Goal: Task Accomplishment & Management: Use online tool/utility

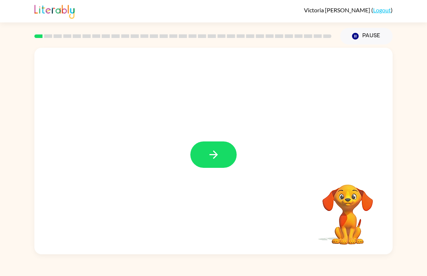
click at [247, 152] on div at bounding box center [213, 151] width 358 height 207
click at [227, 153] on button "button" at bounding box center [213, 155] width 46 height 26
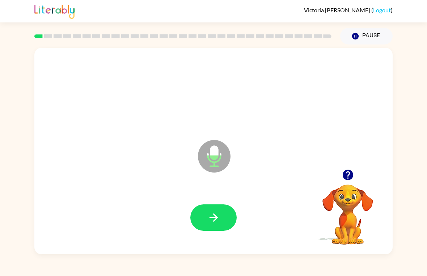
click at [211, 213] on icon "button" at bounding box center [213, 217] width 13 height 13
click at [232, 198] on div at bounding box center [214, 217] width 344 height 59
click at [220, 221] on button "button" at bounding box center [213, 218] width 46 height 26
click at [236, 217] on button "button" at bounding box center [213, 218] width 46 height 26
click at [207, 222] on icon "button" at bounding box center [213, 217] width 13 height 13
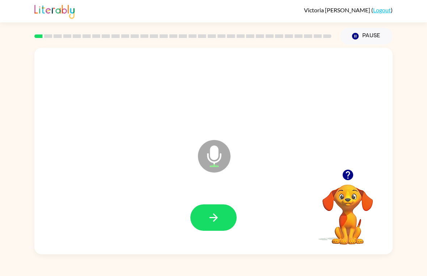
click at [205, 209] on button "button" at bounding box center [213, 218] width 46 height 26
click at [206, 213] on button "button" at bounding box center [213, 218] width 46 height 26
click at [199, 218] on button "button" at bounding box center [213, 218] width 46 height 26
click at [200, 206] on button "button" at bounding box center [213, 218] width 46 height 26
click at [210, 220] on icon "button" at bounding box center [213, 217] width 13 height 13
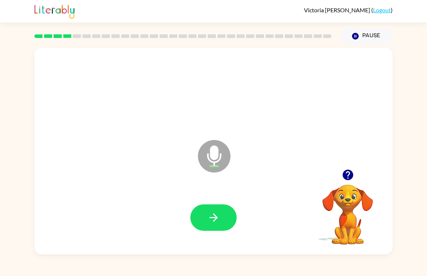
click at [211, 203] on div at bounding box center [214, 217] width 344 height 59
click at [215, 224] on icon "button" at bounding box center [213, 217] width 13 height 13
click at [203, 203] on div at bounding box center [214, 217] width 344 height 59
click at [215, 227] on button "button" at bounding box center [213, 218] width 46 height 26
click at [225, 210] on button "button" at bounding box center [213, 218] width 46 height 26
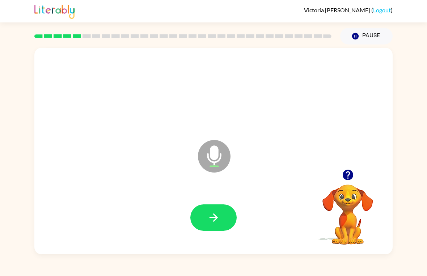
click at [212, 210] on button "button" at bounding box center [213, 218] width 46 height 26
click at [214, 214] on icon "button" at bounding box center [213, 218] width 8 height 8
click at [212, 219] on icon "button" at bounding box center [213, 217] width 13 height 13
click at [212, 220] on icon "button" at bounding box center [213, 217] width 13 height 13
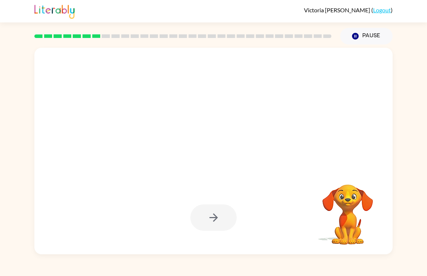
click at [419, 192] on div "Your browser must support playing .mp4 files to use Literably. Please try using…" at bounding box center [213, 150] width 427 height 210
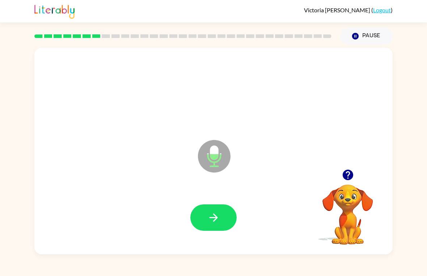
click at [212, 210] on button "button" at bounding box center [213, 218] width 46 height 26
click at [210, 231] on button "button" at bounding box center [213, 218] width 46 height 26
click at [205, 212] on button "button" at bounding box center [213, 218] width 46 height 26
click at [209, 222] on icon "button" at bounding box center [213, 217] width 13 height 13
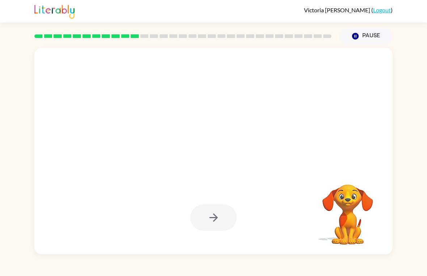
click at [208, 226] on div at bounding box center [213, 218] width 46 height 26
click at [214, 222] on div at bounding box center [213, 218] width 46 height 26
click at [345, 195] on video "Your browser must support playing .mp4 files to use Literably. Please try using…" at bounding box center [348, 209] width 72 height 72
click at [368, 36] on button "Pause Pause" at bounding box center [366, 36] width 53 height 17
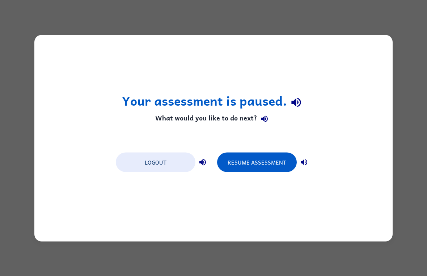
click at [244, 163] on button "Resume Assessment" at bounding box center [257, 162] width 80 height 20
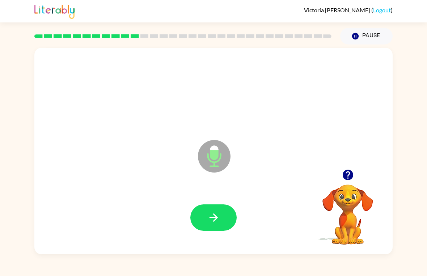
click at [217, 208] on button "button" at bounding box center [213, 218] width 46 height 26
click at [213, 214] on icon "button" at bounding box center [213, 217] width 13 height 13
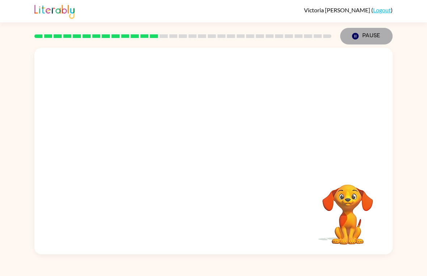
click at [365, 36] on button "Pause Pause" at bounding box center [366, 36] width 53 height 17
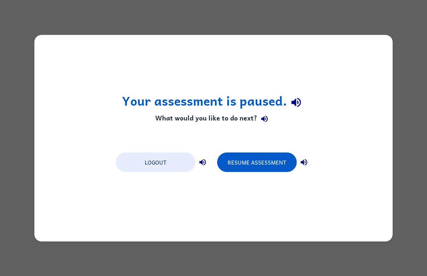
click at [272, 168] on button "Resume Assessment" at bounding box center [257, 162] width 80 height 20
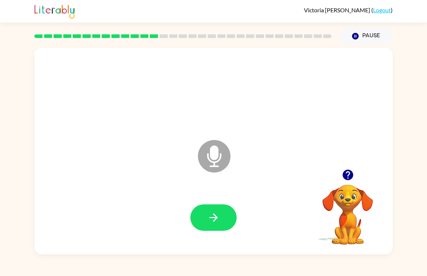
click at [212, 226] on button "button" at bounding box center [213, 218] width 46 height 26
click at [209, 205] on button "button" at bounding box center [213, 218] width 46 height 26
click at [210, 213] on icon "button" at bounding box center [213, 217] width 13 height 13
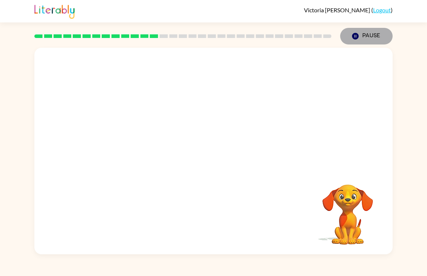
click at [372, 36] on button "Pause Pause" at bounding box center [366, 36] width 53 height 17
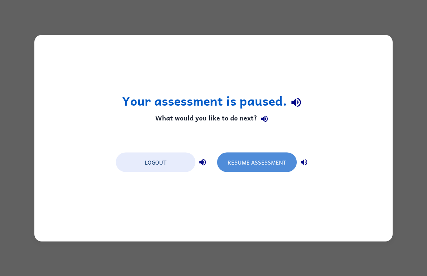
click at [259, 161] on button "Resume Assessment" at bounding box center [257, 162] width 80 height 20
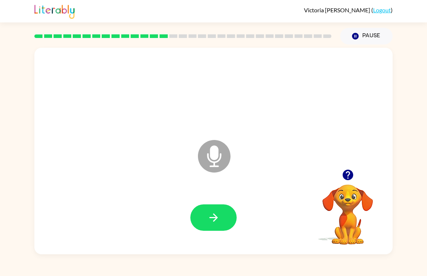
click at [215, 222] on icon "button" at bounding box center [213, 217] width 13 height 13
click at [213, 216] on icon "button" at bounding box center [213, 217] width 13 height 13
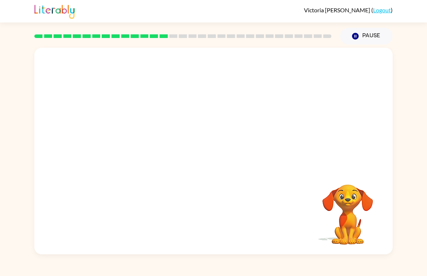
click at [348, 33] on button "Pause Pause" at bounding box center [366, 36] width 53 height 17
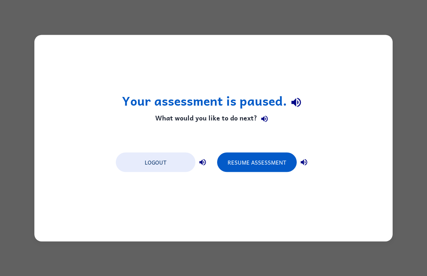
click at [253, 163] on button "Resume Assessment" at bounding box center [257, 162] width 80 height 20
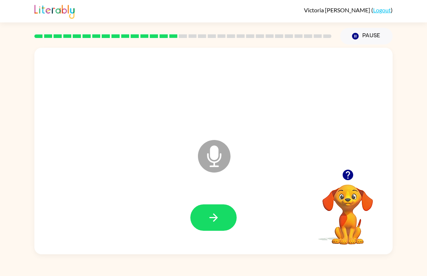
click at [222, 210] on button "button" at bounding box center [213, 218] width 46 height 26
click at [221, 212] on button "button" at bounding box center [213, 218] width 46 height 26
click at [215, 211] on button "button" at bounding box center [213, 218] width 46 height 26
click at [218, 218] on icon "button" at bounding box center [213, 217] width 13 height 13
click at [219, 215] on icon "button" at bounding box center [213, 217] width 13 height 13
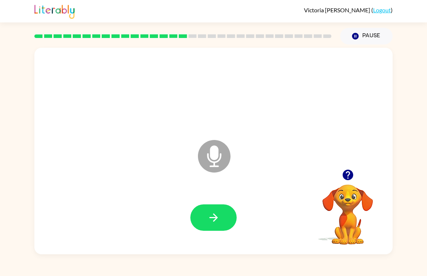
click at [218, 220] on icon "button" at bounding box center [213, 217] width 13 height 13
click at [207, 219] on button "button" at bounding box center [213, 218] width 46 height 26
click at [364, 30] on button "Pause Pause" at bounding box center [366, 36] width 53 height 17
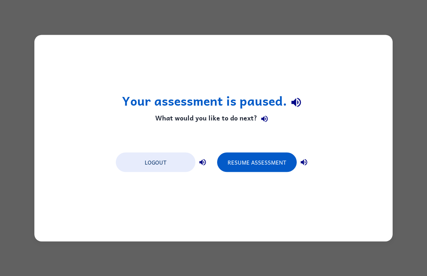
click at [257, 164] on button "Resume Assessment" at bounding box center [257, 162] width 80 height 20
click at [264, 162] on button "Resume Assessment" at bounding box center [257, 162] width 80 height 20
click at [260, 162] on button "Resume Assessment" at bounding box center [257, 162] width 80 height 20
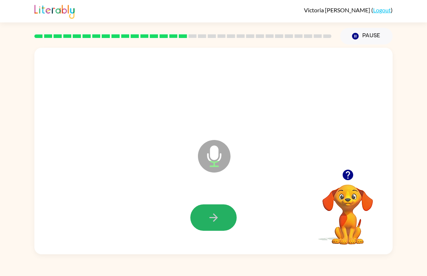
click at [210, 213] on icon "button" at bounding box center [213, 217] width 13 height 13
click at [215, 221] on icon "button" at bounding box center [213, 218] width 8 height 8
click at [210, 227] on button "button" at bounding box center [213, 218] width 46 height 26
click at [219, 218] on icon "button" at bounding box center [213, 217] width 13 height 13
click at [217, 211] on button "button" at bounding box center [213, 218] width 46 height 26
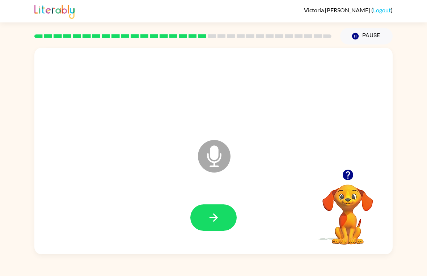
click at [218, 206] on button "button" at bounding box center [213, 218] width 46 height 26
click at [217, 211] on button "button" at bounding box center [213, 218] width 46 height 26
click at [220, 211] on button "button" at bounding box center [213, 218] width 46 height 26
click at [347, 176] on icon "button" at bounding box center [348, 175] width 11 height 11
click at [218, 216] on icon "button" at bounding box center [213, 217] width 13 height 13
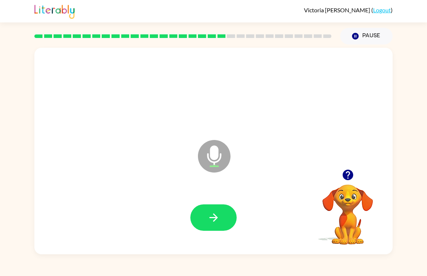
click at [217, 213] on icon "button" at bounding box center [213, 217] width 13 height 13
click at [225, 209] on button "button" at bounding box center [213, 218] width 46 height 26
click at [212, 225] on button "button" at bounding box center [213, 218] width 46 height 26
click at [213, 213] on icon "button" at bounding box center [213, 217] width 13 height 13
click at [215, 218] on icon "button" at bounding box center [213, 218] width 8 height 8
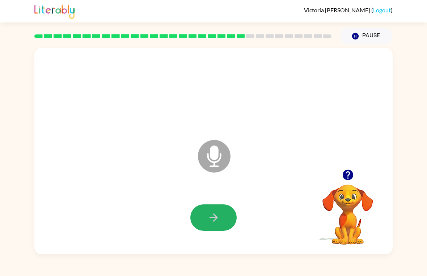
click at [218, 213] on icon "button" at bounding box center [213, 217] width 13 height 13
click at [227, 214] on button "button" at bounding box center [213, 218] width 46 height 26
click at [213, 207] on button "button" at bounding box center [213, 218] width 46 height 26
click at [217, 211] on button "button" at bounding box center [213, 218] width 46 height 26
click at [204, 223] on button "button" at bounding box center [213, 218] width 46 height 26
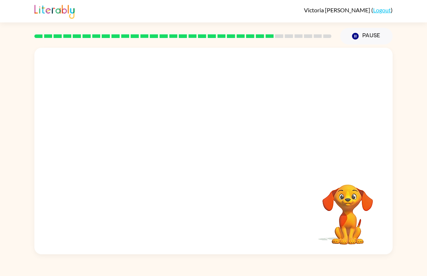
click at [251, 260] on div "Victoria Diaz ( Logout ) Pause Pause Your browser must support playing .mp4 fil…" at bounding box center [213, 138] width 427 height 276
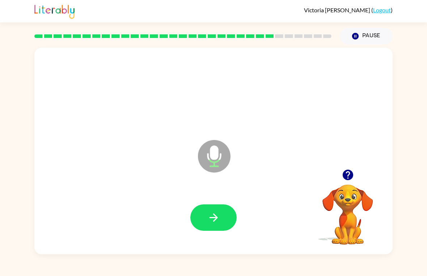
click at [225, 205] on button "button" at bounding box center [213, 218] width 46 height 26
click at [214, 226] on button "button" at bounding box center [213, 218] width 46 height 26
click at [213, 220] on icon "button" at bounding box center [213, 217] width 13 height 13
click at [227, 222] on button "button" at bounding box center [213, 218] width 46 height 26
click at [220, 211] on button "button" at bounding box center [213, 218] width 46 height 26
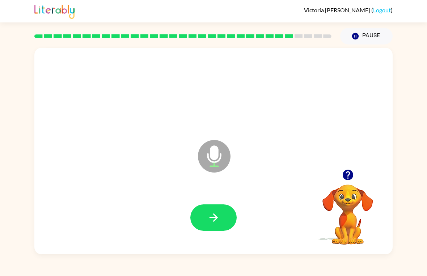
click at [219, 208] on button "button" at bounding box center [213, 218] width 46 height 26
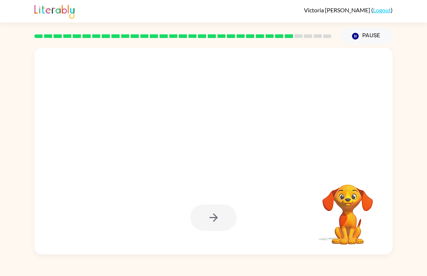
click at [219, 221] on div at bounding box center [213, 218] width 46 height 26
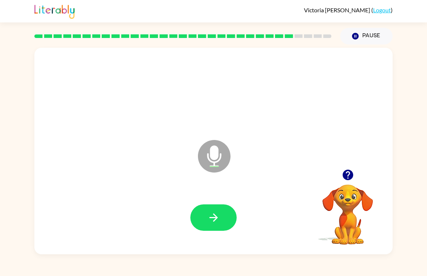
click at [216, 218] on icon "button" at bounding box center [213, 218] width 8 height 8
click at [222, 216] on button "button" at bounding box center [213, 218] width 46 height 26
click at [217, 215] on icon "button" at bounding box center [213, 217] width 13 height 13
click at [202, 214] on button "button" at bounding box center [213, 218] width 46 height 26
click at [347, 177] on icon "button" at bounding box center [348, 175] width 11 height 11
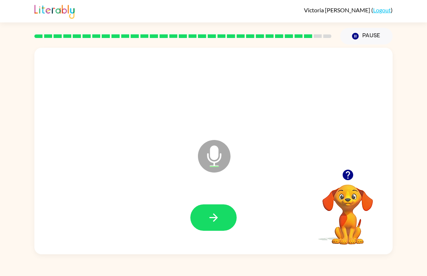
click at [345, 180] on icon "button" at bounding box center [348, 175] width 11 height 11
click at [221, 214] on button "button" at bounding box center [213, 218] width 46 height 26
click at [207, 211] on button "button" at bounding box center [213, 218] width 46 height 26
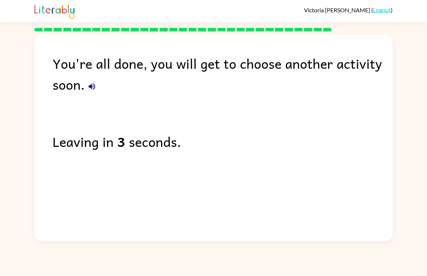
click at [380, 11] on link "Logout" at bounding box center [382, 10] width 18 height 7
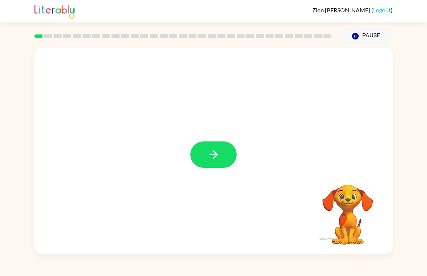
click at [218, 160] on icon "button" at bounding box center [213, 154] width 13 height 13
click at [218, 160] on div at bounding box center [213, 109] width 358 height 122
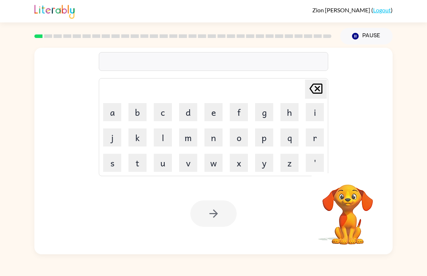
click at [293, 108] on button "h" at bounding box center [290, 112] width 18 height 18
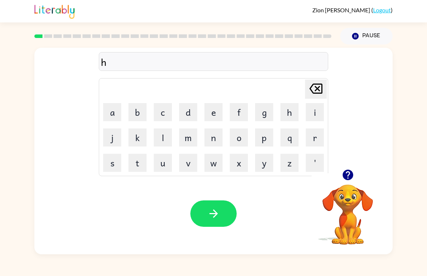
click at [321, 87] on icon "Delete Delete last character input" at bounding box center [315, 88] width 17 height 17
click at [269, 137] on button "p" at bounding box center [264, 138] width 18 height 18
click at [109, 118] on button "a" at bounding box center [112, 112] width 18 height 18
click at [196, 115] on button "d" at bounding box center [188, 112] width 18 height 18
click at [224, 213] on button "button" at bounding box center [213, 214] width 46 height 26
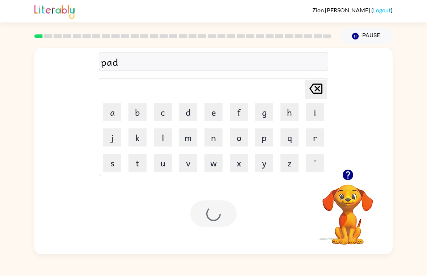
click at [224, 213] on div at bounding box center [213, 214] width 46 height 26
click at [222, 225] on div at bounding box center [213, 214] width 46 height 26
click at [264, 138] on button "p" at bounding box center [264, 138] width 18 height 18
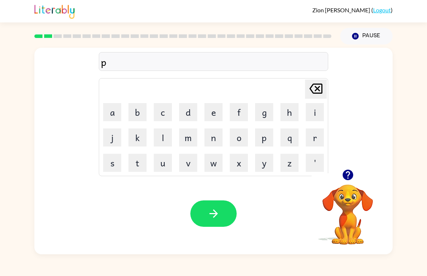
click at [215, 159] on button "w" at bounding box center [214, 163] width 18 height 18
click at [322, 89] on icon at bounding box center [316, 89] width 13 height 10
click at [120, 113] on button "a" at bounding box center [112, 112] width 18 height 18
click at [210, 168] on button "w" at bounding box center [214, 163] width 18 height 18
click at [208, 223] on button "button" at bounding box center [213, 214] width 46 height 26
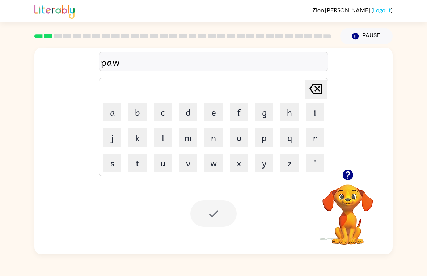
click at [216, 221] on div at bounding box center [213, 214] width 46 height 26
click at [218, 139] on button "n" at bounding box center [214, 138] width 18 height 18
click at [243, 143] on button "o" at bounding box center [239, 138] width 18 height 18
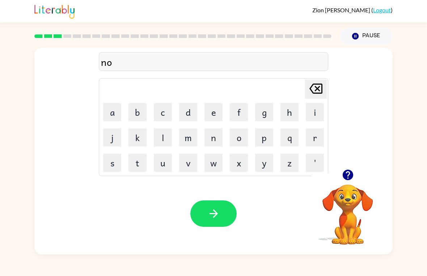
click at [192, 240] on div "Your browser must support playing .mp4 files to use Literably. Please try using…" at bounding box center [213, 213] width 358 height 81
click at [311, 136] on button "r" at bounding box center [315, 138] width 18 height 18
click at [139, 164] on button "t" at bounding box center [138, 163] width 18 height 18
click at [292, 115] on button "h" at bounding box center [290, 112] width 18 height 18
click at [211, 211] on icon "button" at bounding box center [213, 213] width 13 height 13
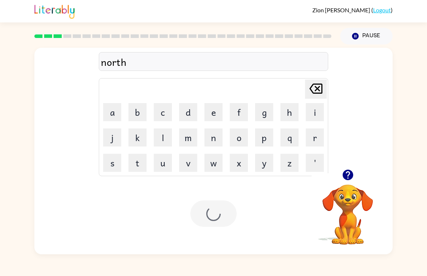
click at [211, 211] on div at bounding box center [213, 214] width 46 height 26
click at [229, 215] on div at bounding box center [213, 214] width 46 height 26
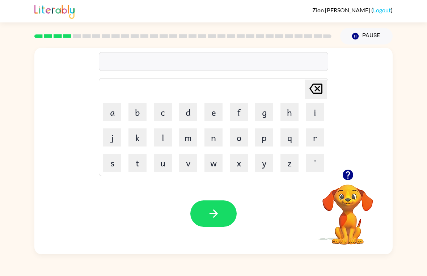
click at [113, 165] on button "s" at bounding box center [112, 163] width 18 height 18
click at [218, 164] on button "w" at bounding box center [214, 163] width 18 height 18
click at [319, 113] on button "i" at bounding box center [315, 112] width 18 height 18
click at [180, 146] on button "m" at bounding box center [188, 138] width 18 height 18
click at [208, 215] on icon "button" at bounding box center [213, 213] width 13 height 13
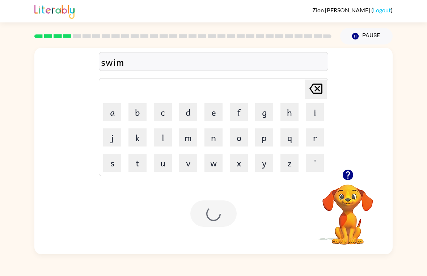
click at [208, 214] on div at bounding box center [213, 214] width 46 height 26
click at [213, 224] on div at bounding box center [213, 214] width 46 height 26
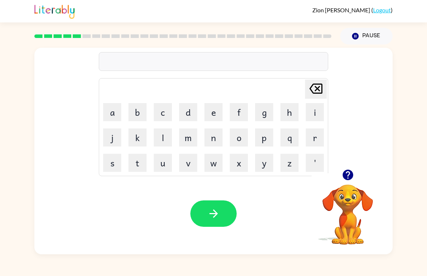
click at [116, 161] on button "s" at bounding box center [112, 163] width 18 height 18
click at [163, 113] on button "c" at bounding box center [163, 112] width 18 height 18
click at [237, 139] on button "o" at bounding box center [239, 138] width 18 height 18
click at [164, 170] on button "u" at bounding box center [163, 163] width 18 height 18
click at [306, 91] on button "Delete Delete last character input" at bounding box center [316, 89] width 22 height 19
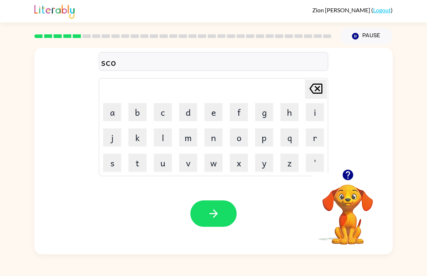
click at [210, 167] on button "w" at bounding box center [214, 163] width 18 height 18
click at [143, 164] on button "t" at bounding box center [138, 163] width 18 height 18
click at [236, 207] on div at bounding box center [213, 214] width 46 height 26
click at [231, 207] on button "button" at bounding box center [213, 214] width 46 height 26
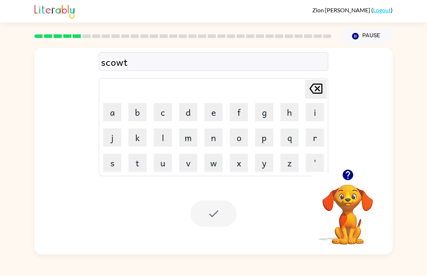
click at [222, 207] on div at bounding box center [213, 214] width 46 height 26
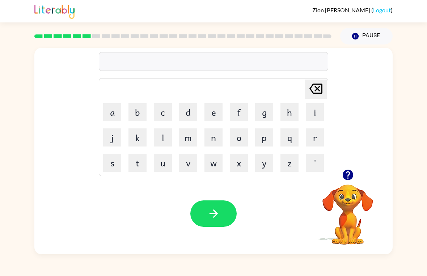
click at [113, 115] on button "a" at bounding box center [112, 112] width 18 height 18
click at [189, 138] on button "m" at bounding box center [188, 138] width 18 height 18
click at [219, 109] on button "e" at bounding box center [214, 112] width 18 height 18
click at [210, 219] on icon "button" at bounding box center [213, 213] width 13 height 13
click at [231, 211] on div at bounding box center [213, 214] width 46 height 26
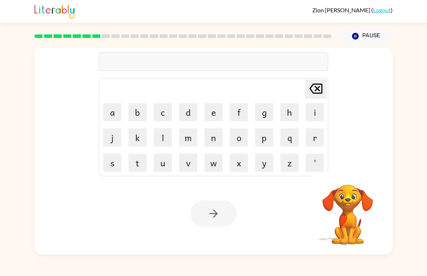
click at [218, 207] on div at bounding box center [213, 214] width 46 height 26
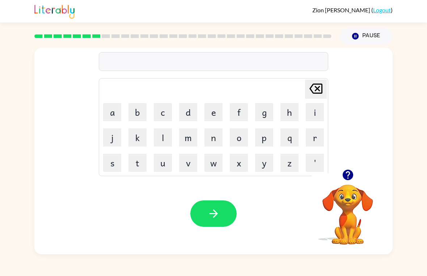
click at [116, 164] on button "s" at bounding box center [112, 163] width 18 height 18
click at [170, 113] on button "c" at bounding box center [163, 112] width 18 height 18
click at [318, 139] on button "r" at bounding box center [315, 138] width 18 height 18
click at [310, 114] on button "i" at bounding box center [315, 112] width 18 height 18
click at [138, 116] on button "b" at bounding box center [138, 112] width 18 height 18
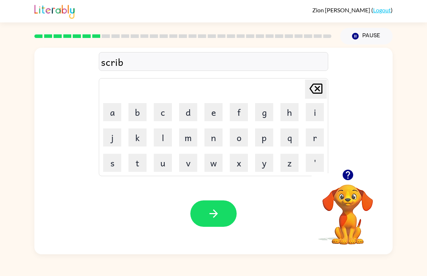
click at [167, 134] on button "l" at bounding box center [163, 138] width 18 height 18
click at [219, 201] on button "button" at bounding box center [213, 214] width 46 height 26
click at [219, 201] on div at bounding box center [213, 214] width 46 height 26
click at [201, 230] on div "Your browser must support playing .mp4 files to use Literably. Please try using…" at bounding box center [213, 213] width 358 height 81
click at [267, 108] on button "g" at bounding box center [264, 112] width 18 height 18
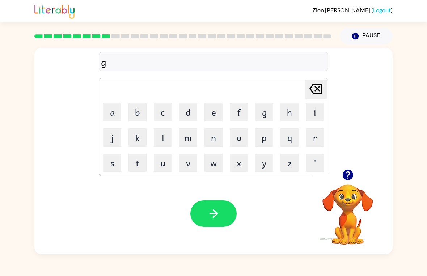
click at [309, 134] on button "r" at bounding box center [315, 138] width 18 height 18
click at [116, 112] on button "a" at bounding box center [112, 112] width 18 height 18
click at [238, 110] on button "f" at bounding box center [239, 112] width 18 height 18
click at [218, 219] on icon "button" at bounding box center [213, 213] width 13 height 13
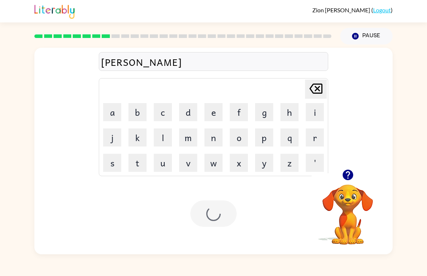
click at [218, 218] on div at bounding box center [213, 214] width 46 height 26
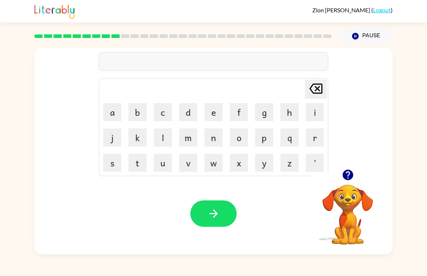
click at [267, 140] on button "p" at bounding box center [264, 138] width 18 height 18
click at [312, 133] on button "r" at bounding box center [315, 138] width 18 height 18
click at [319, 89] on icon "Delete Delete last character input" at bounding box center [315, 88] width 17 height 17
click at [247, 137] on button "o" at bounding box center [239, 138] width 18 height 18
click at [319, 139] on button "r" at bounding box center [315, 138] width 18 height 18
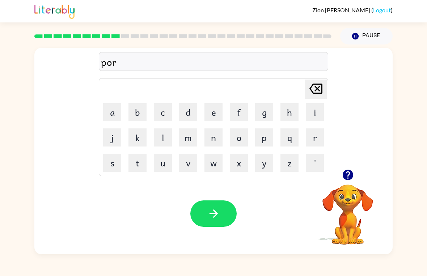
click at [218, 140] on button "n" at bounding box center [214, 138] width 18 height 18
click at [112, 164] on button "s" at bounding box center [112, 163] width 18 height 18
click at [238, 232] on div "Your browser must support playing .mp4 files to use Literably. Please try using…" at bounding box center [213, 213] width 358 height 81
click at [205, 207] on button "button" at bounding box center [213, 214] width 46 height 26
click at [204, 225] on div at bounding box center [213, 214] width 46 height 26
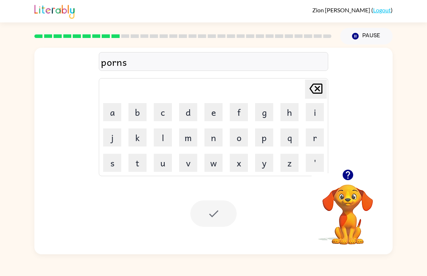
click at [214, 207] on div at bounding box center [213, 214] width 46 height 26
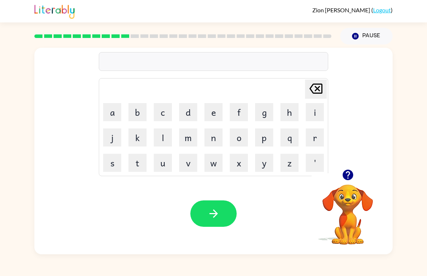
click at [241, 110] on button "f" at bounding box center [239, 112] width 18 height 18
click at [240, 137] on button "o" at bounding box center [239, 138] width 18 height 18
click at [171, 139] on button "l" at bounding box center [163, 138] width 18 height 18
click at [135, 113] on button "b" at bounding box center [138, 112] width 18 height 18
click at [228, 214] on button "button" at bounding box center [213, 214] width 46 height 26
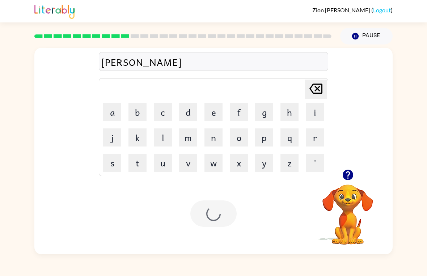
click at [205, 222] on div at bounding box center [213, 214] width 46 height 26
click at [184, 171] on button "v" at bounding box center [188, 163] width 18 height 18
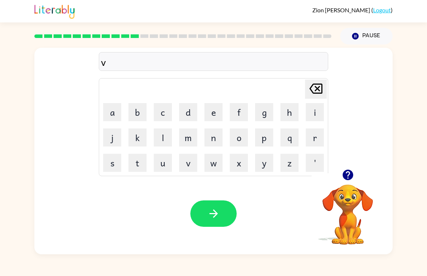
click at [236, 138] on button "o" at bounding box center [239, 138] width 18 height 18
click at [137, 163] on button "t" at bounding box center [138, 163] width 18 height 18
click at [216, 110] on button "e" at bounding box center [214, 112] width 18 height 18
click at [198, 218] on button "button" at bounding box center [213, 214] width 46 height 26
click at [201, 218] on div at bounding box center [213, 214] width 46 height 26
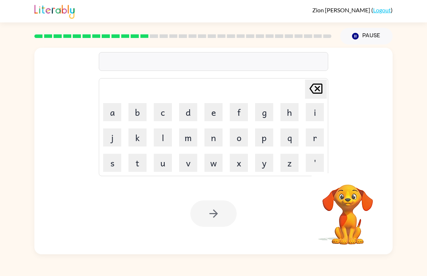
click at [192, 137] on button "m" at bounding box center [188, 138] width 18 height 18
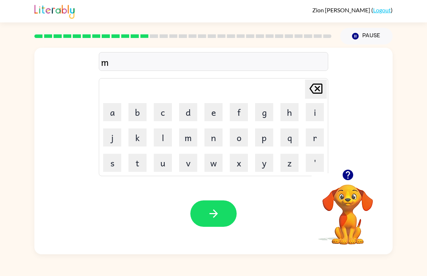
click at [111, 118] on button "a" at bounding box center [112, 112] width 18 height 18
click at [120, 163] on button "s" at bounding box center [112, 163] width 18 height 18
click at [135, 165] on button "t" at bounding box center [138, 163] width 18 height 18
click at [114, 110] on button "a" at bounding box center [112, 112] width 18 height 18
click at [142, 136] on button "k" at bounding box center [138, 138] width 18 height 18
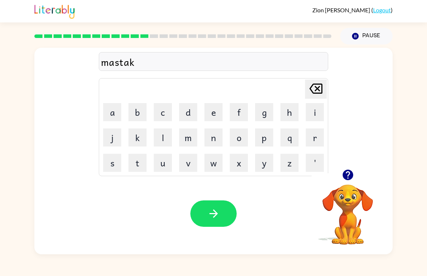
click at [210, 116] on button "e" at bounding box center [214, 112] width 18 height 18
click at [209, 209] on icon "button" at bounding box center [213, 213] width 13 height 13
click at [201, 221] on div at bounding box center [213, 214] width 46 height 26
click at [146, 135] on button "k" at bounding box center [138, 138] width 18 height 18
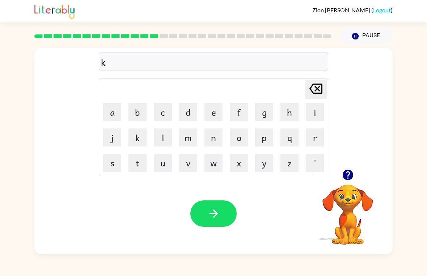
click at [315, 111] on button "i" at bounding box center [315, 112] width 18 height 18
click at [218, 140] on button "n" at bounding box center [214, 138] width 18 height 18
click at [193, 112] on button "d" at bounding box center [188, 112] width 18 height 18
click at [166, 139] on button "l" at bounding box center [163, 138] width 18 height 18
click at [277, 165] on table "Delete Delete last character input a b c d e f g h i j k l m n o p q r s t u v …" at bounding box center [213, 127] width 229 height 97
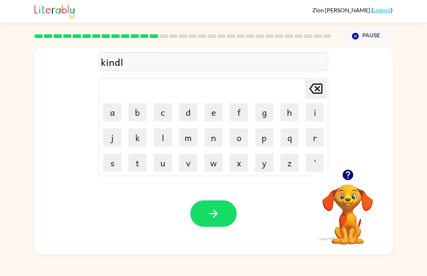
click at [265, 164] on button "y" at bounding box center [264, 163] width 18 height 18
click at [215, 206] on button "button" at bounding box center [213, 214] width 46 height 26
click at [212, 219] on div at bounding box center [213, 214] width 46 height 26
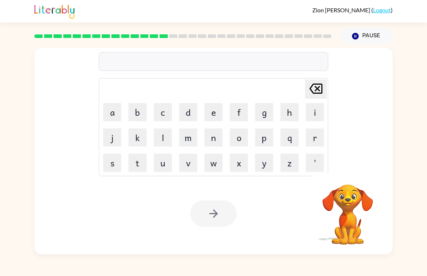
click at [189, 115] on button "d" at bounding box center [188, 112] width 18 height 18
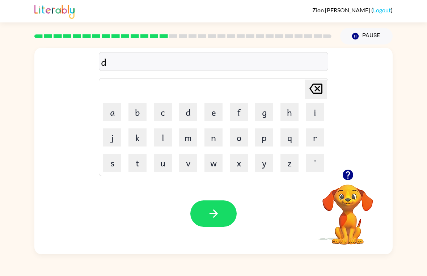
click at [114, 110] on button "a" at bounding box center [112, 112] width 18 height 18
click at [166, 141] on button "l" at bounding box center [163, 138] width 18 height 18
click at [111, 109] on button "a" at bounding box center [112, 112] width 18 height 18
click at [268, 162] on button "y" at bounding box center [264, 163] width 18 height 18
click at [218, 108] on button "e" at bounding box center [214, 112] width 18 height 18
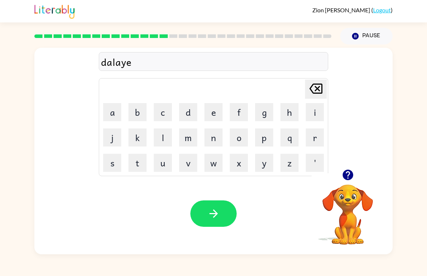
click at [220, 203] on button "button" at bounding box center [213, 214] width 46 height 26
click at [219, 203] on div at bounding box center [213, 214] width 46 height 26
click at [211, 235] on div "Your browser must support playing .mp4 files to use Literably. Please try using…" at bounding box center [213, 213] width 358 height 81
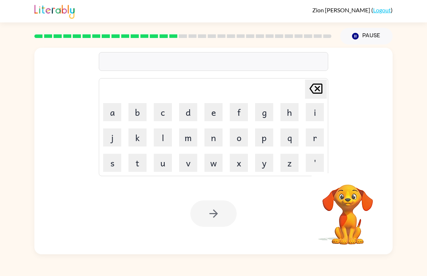
click at [168, 111] on button "c" at bounding box center [163, 112] width 18 height 18
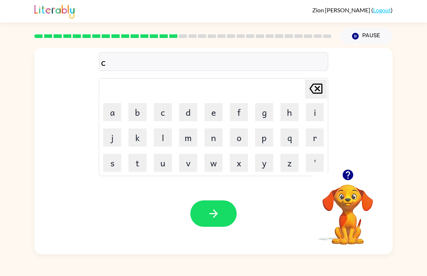
click at [244, 138] on button "o" at bounding box center [239, 138] width 18 height 18
click at [317, 138] on button "r" at bounding box center [315, 138] width 18 height 18
click at [191, 117] on button "d" at bounding box center [188, 112] width 18 height 18
click at [223, 206] on button "button" at bounding box center [213, 214] width 46 height 26
click at [208, 217] on div at bounding box center [213, 214] width 46 height 26
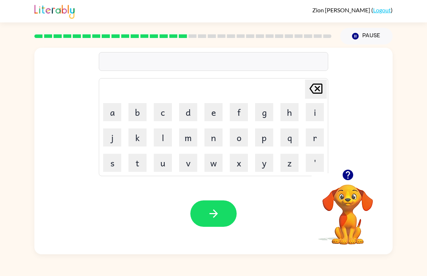
click at [295, 165] on button "z" at bounding box center [290, 163] width 18 height 18
click at [318, 118] on button "i" at bounding box center [315, 112] width 18 height 18
click at [268, 142] on button "p" at bounding box center [264, 138] width 18 height 18
click at [205, 218] on button "button" at bounding box center [213, 214] width 46 height 26
click at [205, 224] on div at bounding box center [213, 214] width 46 height 26
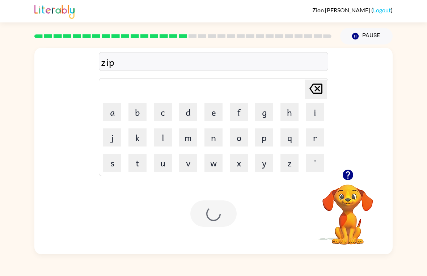
click at [205, 223] on div at bounding box center [213, 214] width 46 height 26
click at [227, 211] on div at bounding box center [213, 214] width 46 height 26
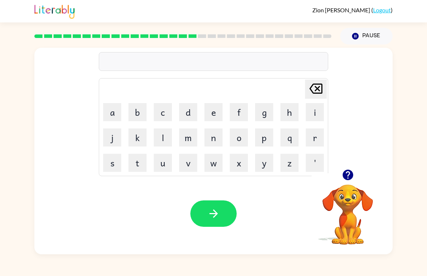
click at [193, 114] on button "d" at bounding box center [188, 112] width 18 height 18
click at [312, 141] on button "r" at bounding box center [315, 138] width 18 height 18
click at [239, 139] on button "o" at bounding box center [239, 138] width 18 height 18
click at [264, 144] on button "p" at bounding box center [264, 138] width 18 height 18
click at [310, 113] on button "i" at bounding box center [315, 112] width 18 height 18
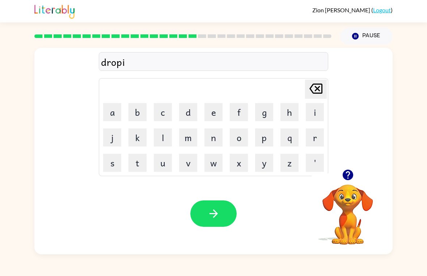
click at [212, 139] on button "n" at bounding box center [214, 138] width 18 height 18
click at [265, 114] on button "g" at bounding box center [264, 112] width 18 height 18
click at [215, 226] on button "button" at bounding box center [213, 214] width 46 height 26
click at [215, 226] on div at bounding box center [213, 214] width 46 height 26
click at [213, 216] on div at bounding box center [213, 214] width 46 height 26
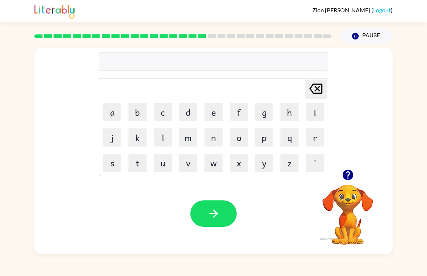
click at [287, 110] on button "h" at bounding box center [290, 112] width 18 height 18
click at [214, 113] on button "e" at bounding box center [214, 112] width 18 height 18
click at [314, 138] on button "r" at bounding box center [315, 138] width 18 height 18
click at [199, 203] on button "button" at bounding box center [213, 214] width 46 height 26
click at [211, 215] on div at bounding box center [213, 214] width 46 height 26
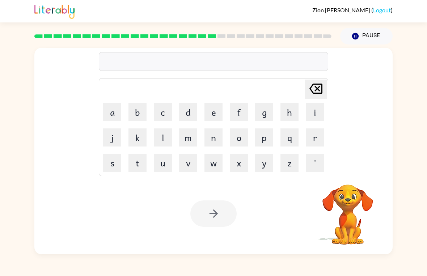
click at [314, 138] on button "r" at bounding box center [315, 138] width 18 height 18
click at [215, 118] on button "e" at bounding box center [214, 112] width 18 height 18
click at [114, 112] on button "a" at bounding box center [112, 112] width 18 height 18
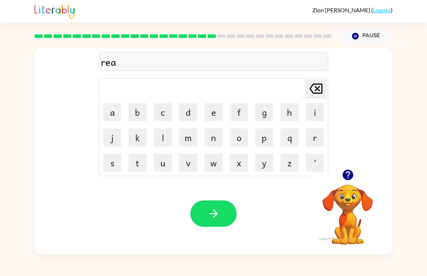
click at [162, 111] on button "c" at bounding box center [163, 112] width 18 height 18
click at [292, 107] on button "h" at bounding box center [290, 112] width 18 height 18
click at [229, 218] on button "button" at bounding box center [213, 214] width 46 height 26
click at [229, 217] on div at bounding box center [213, 214] width 46 height 26
click at [224, 228] on div "Your browser must support playing .mp4 files to use Literably. Please try using…" at bounding box center [213, 213] width 358 height 81
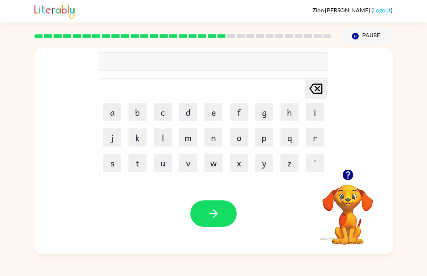
click at [294, 112] on button "h" at bounding box center [290, 112] width 18 height 18
click at [316, 115] on button "i" at bounding box center [315, 112] width 18 height 18
click at [138, 171] on button "t" at bounding box center [138, 163] width 18 height 18
click at [213, 139] on button "n" at bounding box center [214, 138] width 18 height 18
click at [220, 111] on button "e" at bounding box center [214, 112] width 18 height 18
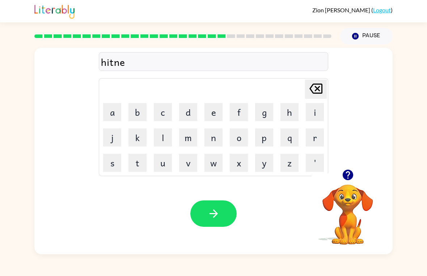
click at [184, 112] on button "d" at bounding box center [188, 112] width 18 height 18
click at [208, 208] on icon "button" at bounding box center [213, 213] width 13 height 13
click at [206, 219] on div at bounding box center [213, 214] width 46 height 26
click at [315, 146] on button "r" at bounding box center [315, 138] width 18 height 18
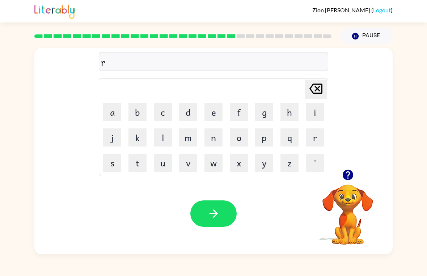
click at [311, 111] on button "i" at bounding box center [315, 112] width 18 height 18
click at [164, 107] on button "c" at bounding box center [163, 112] width 18 height 18
click at [215, 112] on button "e" at bounding box center [214, 112] width 18 height 18
click at [217, 211] on icon "button" at bounding box center [213, 213] width 13 height 13
click at [214, 211] on div at bounding box center [213, 214] width 46 height 26
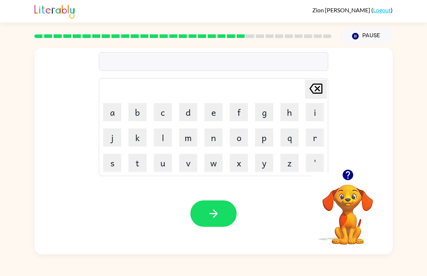
click at [316, 137] on button "r" at bounding box center [315, 138] width 18 height 18
click at [314, 110] on button "i" at bounding box center [315, 112] width 18 height 18
click at [217, 137] on button "n" at bounding box center [214, 138] width 18 height 18
click at [215, 113] on button "e" at bounding box center [214, 112] width 18 height 18
click at [168, 113] on button "c" at bounding box center [163, 112] width 18 height 18
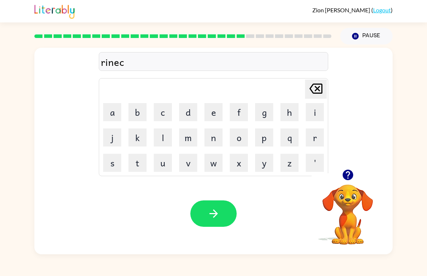
click at [241, 142] on button "o" at bounding box center [239, 138] width 18 height 18
click at [144, 171] on button "t" at bounding box center [138, 163] width 18 height 18
click at [207, 110] on button "e" at bounding box center [214, 112] width 18 height 18
click at [216, 203] on button "button" at bounding box center [213, 214] width 46 height 26
click at [182, 238] on div "Your browser must support playing .mp4 files to use Literably. Please try using…" at bounding box center [213, 213] width 358 height 81
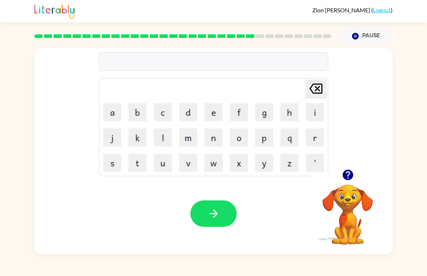
click at [308, 143] on button "r" at bounding box center [315, 138] width 18 height 18
click at [114, 109] on button "a" at bounding box center [112, 112] width 18 height 18
click at [188, 137] on button "m" at bounding box center [188, 138] width 18 height 18
click at [115, 118] on button "a" at bounding box center [112, 112] width 18 height 18
click at [316, 143] on button "r" at bounding box center [315, 138] width 18 height 18
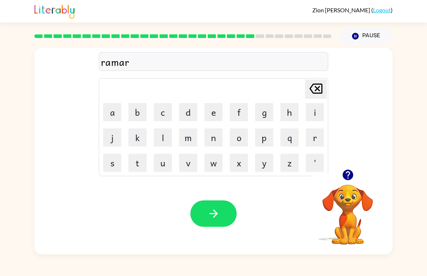
click at [146, 134] on button "k" at bounding box center [138, 138] width 18 height 18
click at [217, 205] on button "button" at bounding box center [213, 214] width 46 height 26
click at [217, 205] on div at bounding box center [213, 214] width 46 height 26
click at [109, 121] on button "a" at bounding box center [112, 112] width 18 height 18
click at [185, 164] on button "v" at bounding box center [188, 163] width 18 height 18
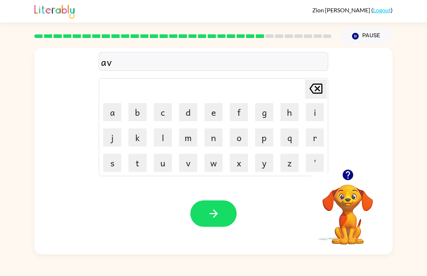
click at [108, 116] on button "a" at bounding box center [112, 112] width 18 height 18
click at [213, 138] on button "n" at bounding box center [214, 138] width 18 height 18
click at [282, 166] on button "z" at bounding box center [290, 163] width 18 height 18
click at [313, 114] on button "i" at bounding box center [315, 112] width 18 height 18
click at [213, 138] on button "n" at bounding box center [214, 138] width 18 height 18
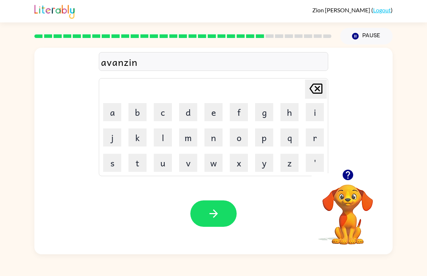
click at [272, 108] on button "g" at bounding box center [264, 112] width 18 height 18
click at [224, 210] on button "button" at bounding box center [213, 214] width 46 height 26
click at [224, 209] on div at bounding box center [213, 214] width 46 height 26
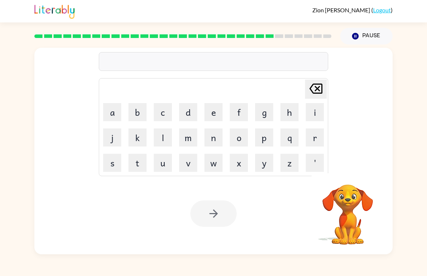
click at [114, 171] on button "s" at bounding box center [112, 163] width 18 height 18
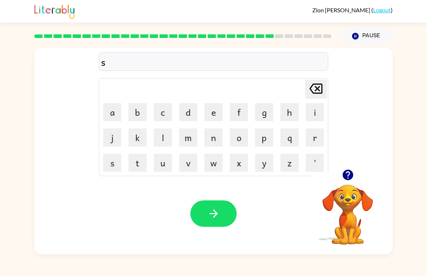
click at [167, 167] on button "u" at bounding box center [163, 163] width 18 height 18
click at [215, 142] on button "n" at bounding box center [214, 138] width 18 height 18
click at [161, 142] on button "l" at bounding box center [163, 138] width 18 height 18
click at [219, 110] on button "e" at bounding box center [214, 112] width 18 height 18
click at [144, 166] on button "t" at bounding box center [138, 163] width 18 height 18
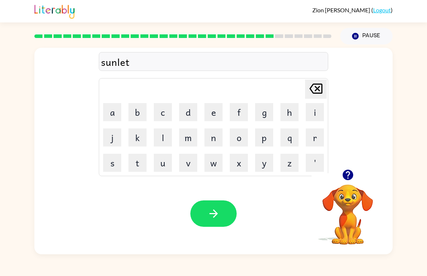
click at [215, 214] on icon "button" at bounding box center [213, 213] width 13 height 13
click at [215, 213] on div at bounding box center [213, 214] width 46 height 26
click at [189, 114] on button "d" at bounding box center [188, 112] width 18 height 18
click at [121, 165] on button "s" at bounding box center [112, 163] width 18 height 18
click at [158, 121] on button "c" at bounding box center [163, 112] width 18 height 18
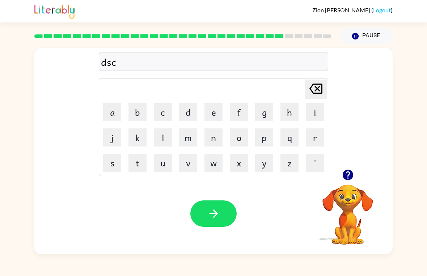
click at [239, 140] on button "o" at bounding box center [239, 138] width 18 height 18
click at [239, 126] on td "o" at bounding box center [239, 137] width 25 height 25
click at [243, 111] on button "f" at bounding box center [239, 112] width 18 height 18
click at [189, 166] on button "v" at bounding box center [188, 163] width 18 height 18
click at [206, 118] on button "e" at bounding box center [214, 112] width 18 height 18
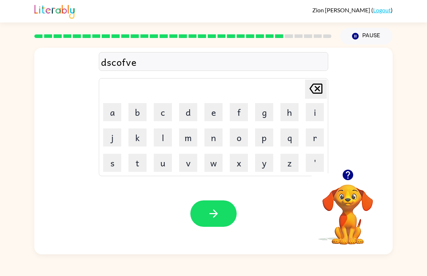
click at [319, 138] on button "r" at bounding box center [315, 138] width 18 height 18
click at [230, 211] on button "button" at bounding box center [213, 214] width 46 height 26
click at [211, 209] on div at bounding box center [213, 214] width 46 height 26
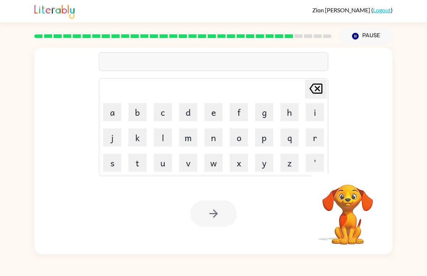
click at [192, 142] on button "m" at bounding box center [188, 138] width 18 height 18
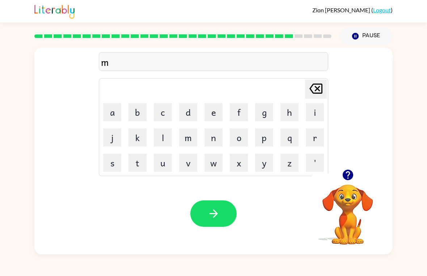
click at [238, 145] on button "o" at bounding box center [239, 138] width 18 height 18
click at [214, 139] on button "n" at bounding box center [214, 138] width 18 height 18
click at [215, 110] on button "e" at bounding box center [214, 112] width 18 height 18
click at [208, 205] on button "button" at bounding box center [213, 214] width 46 height 26
click at [204, 205] on div at bounding box center [213, 214] width 46 height 26
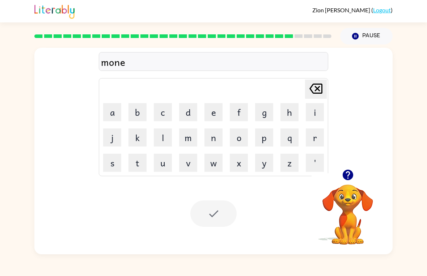
click at [210, 211] on div at bounding box center [213, 214] width 46 height 26
click at [225, 211] on div at bounding box center [213, 214] width 46 height 26
click at [246, 209] on div "Your browser must support playing .mp4 files to use Literably. Please try using…" at bounding box center [213, 213] width 358 height 81
click at [217, 211] on div at bounding box center [213, 214] width 46 height 26
click at [381, 34] on button "Pause Pause" at bounding box center [366, 36] width 53 height 17
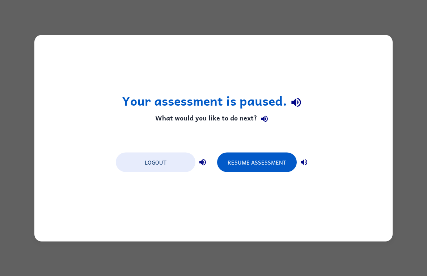
click at [268, 155] on button "Resume Assessment" at bounding box center [257, 162] width 80 height 20
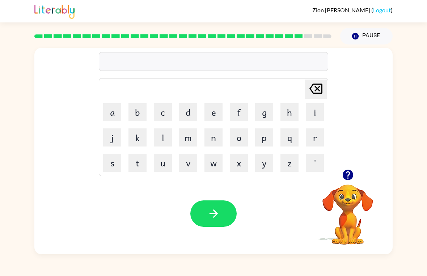
click at [215, 162] on button "w" at bounding box center [214, 163] width 18 height 18
click at [215, 113] on button "e" at bounding box center [214, 112] width 18 height 18
click at [168, 142] on button "l" at bounding box center [163, 138] width 18 height 18
click at [215, 214] on icon "button" at bounding box center [213, 213] width 13 height 13
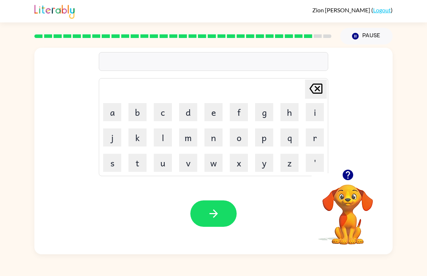
click at [144, 111] on button "b" at bounding box center [138, 112] width 18 height 18
click at [206, 120] on button "e" at bounding box center [214, 112] width 18 height 18
click at [214, 142] on button "n" at bounding box center [214, 138] width 18 height 18
click at [139, 166] on button "t" at bounding box center [138, 163] width 18 height 18
click at [217, 213] on icon "button" at bounding box center [213, 213] width 13 height 13
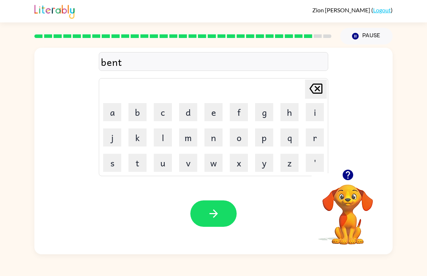
click at [217, 213] on div at bounding box center [213, 214] width 46 height 26
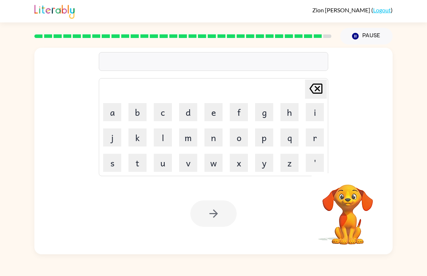
click at [229, 256] on div "Zion Lopez ( Logout ) Pause Pause Delete Delete last character input a b c d e …" at bounding box center [213, 138] width 427 height 276
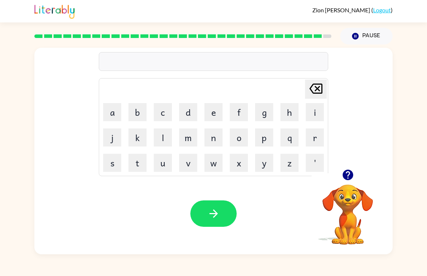
click at [117, 109] on button "a" at bounding box center [112, 112] width 18 height 18
click at [143, 167] on button "t" at bounding box center [138, 163] width 18 height 18
click at [242, 113] on button "f" at bounding box center [239, 112] width 18 height 18
click at [111, 112] on button "a" at bounding box center [112, 112] width 18 height 18
click at [310, 140] on button "r" at bounding box center [315, 138] width 18 height 18
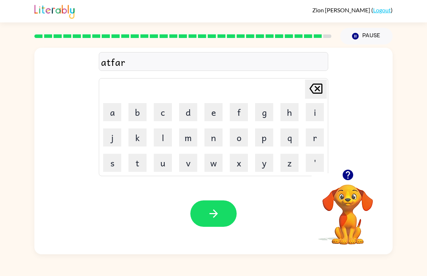
click at [214, 141] on button "n" at bounding box center [214, 138] width 18 height 18
click at [241, 137] on button "o" at bounding box center [239, 138] width 18 height 18
click at [214, 138] on button "n" at bounding box center [214, 138] width 18 height 18
click at [211, 211] on icon "button" at bounding box center [213, 213] width 13 height 13
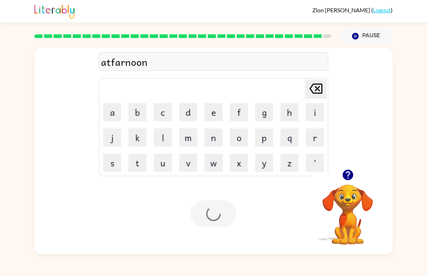
click at [216, 219] on div at bounding box center [213, 214] width 46 height 26
